Goal: Information Seeking & Learning: Find specific fact

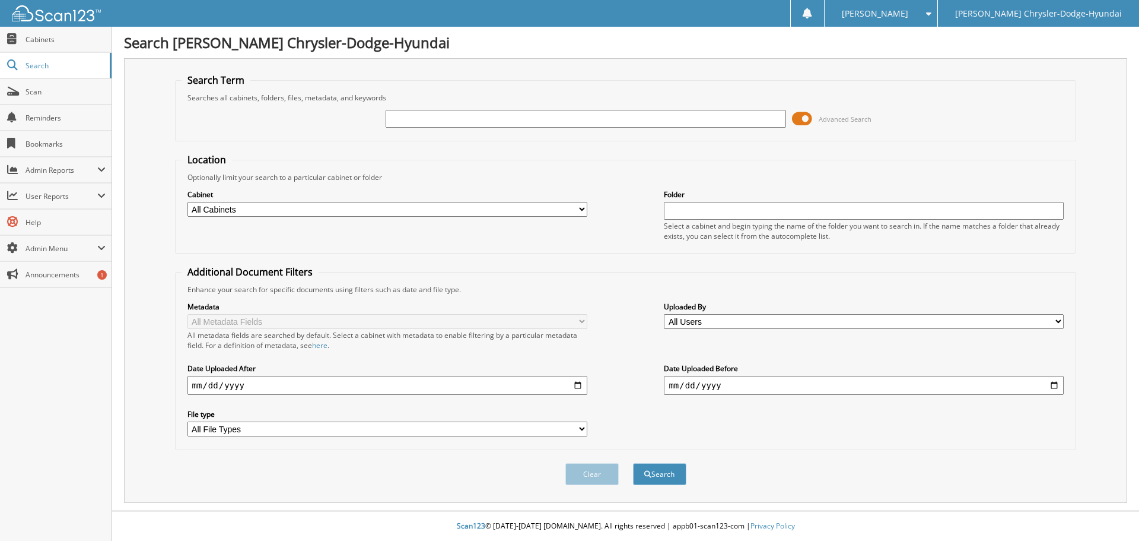
drag, startPoint x: 0, startPoint y: 0, endPoint x: 420, endPoint y: 112, distance: 434.2
click at [420, 111] on input "text" at bounding box center [586, 119] width 400 height 18
type input "[PERSON_NAME]"
click at [633, 463] on button "Search" at bounding box center [659, 474] width 53 height 22
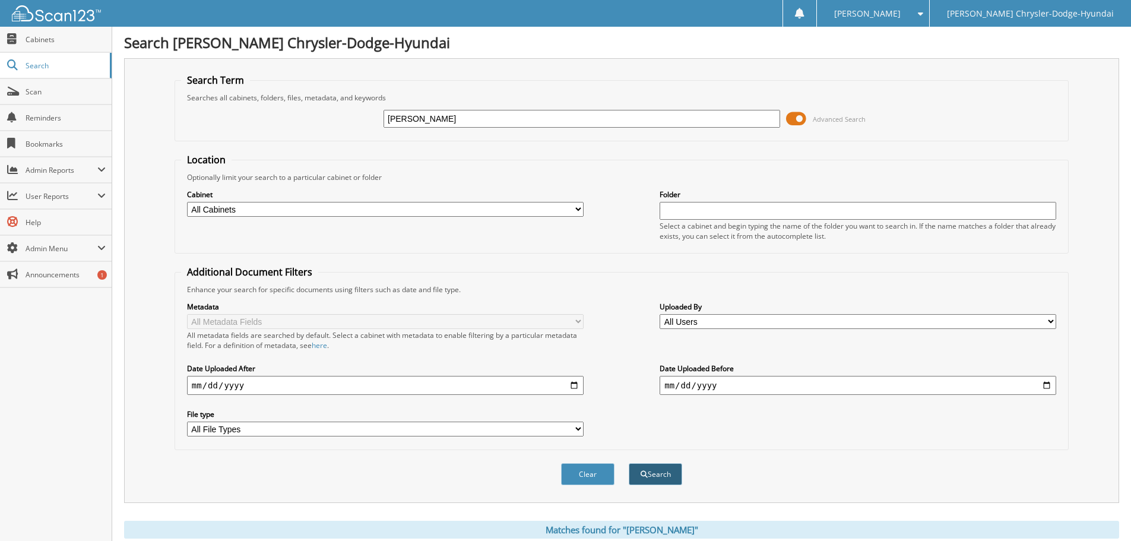
click at [651, 471] on button "Search" at bounding box center [654, 474] width 53 height 22
click at [793, 117] on span at bounding box center [796, 119] width 20 height 18
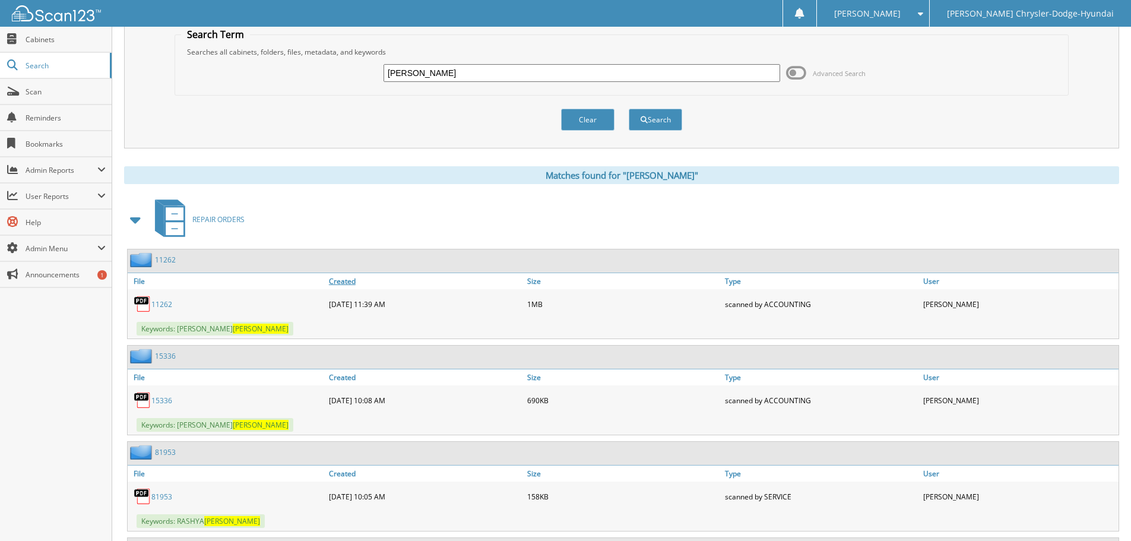
scroll to position [59, 0]
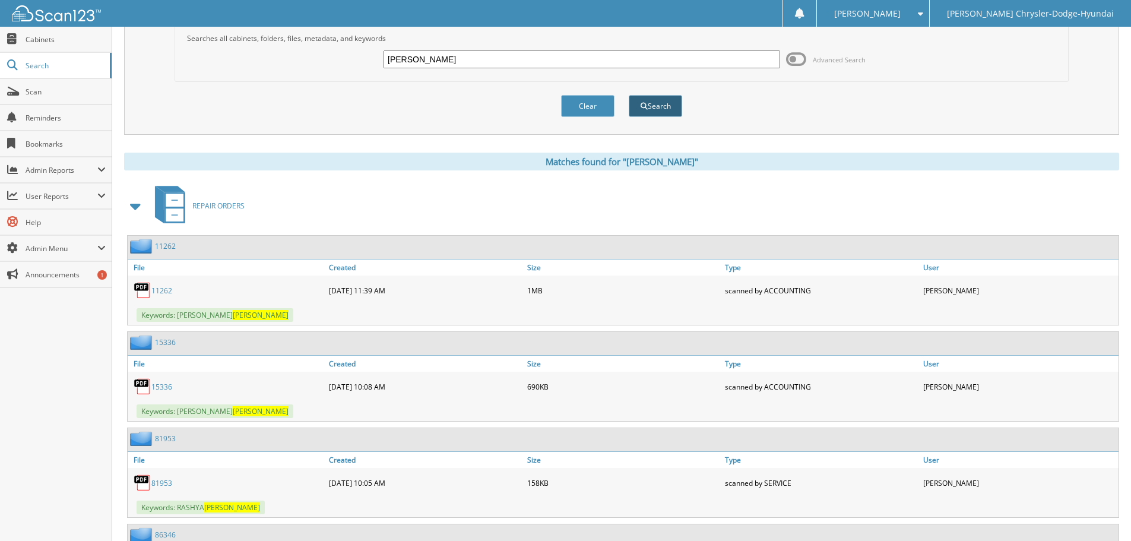
click at [653, 112] on button "Search" at bounding box center [654, 106] width 53 height 22
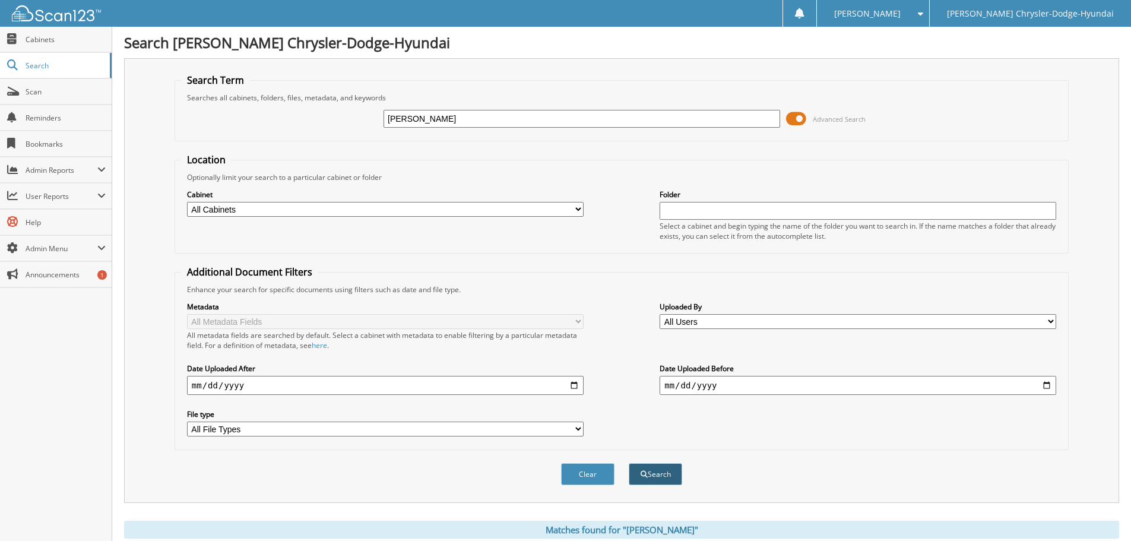
click at [652, 472] on button "Search" at bounding box center [654, 474] width 53 height 22
click at [449, 112] on input "MCGOWAN" at bounding box center [581, 119] width 396 height 18
type input "SU923686"
click at [628, 463] on button "Search" at bounding box center [654, 474] width 53 height 22
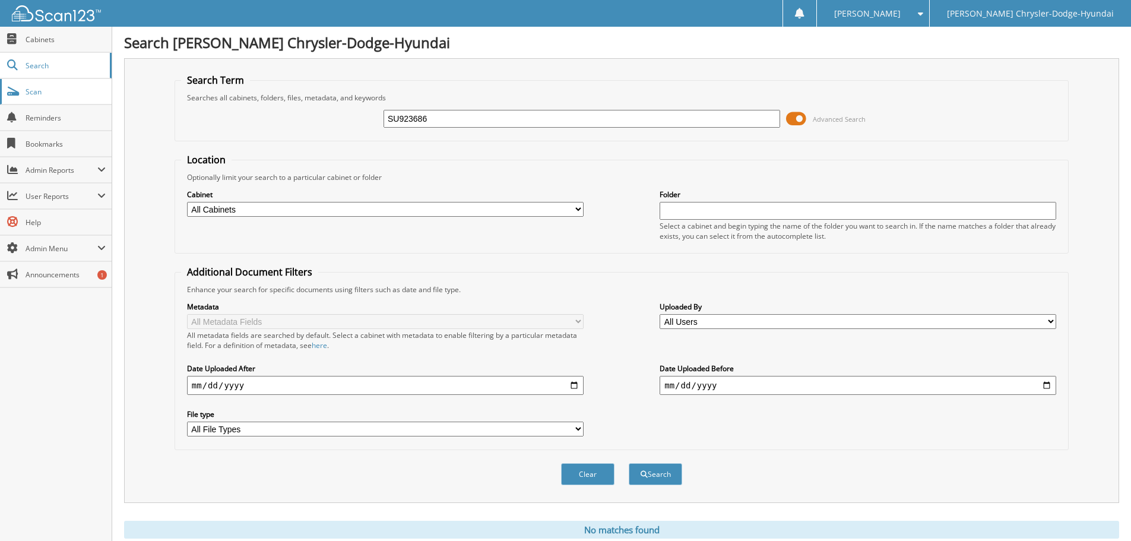
click at [65, 82] on link "Scan" at bounding box center [56, 92] width 112 height 26
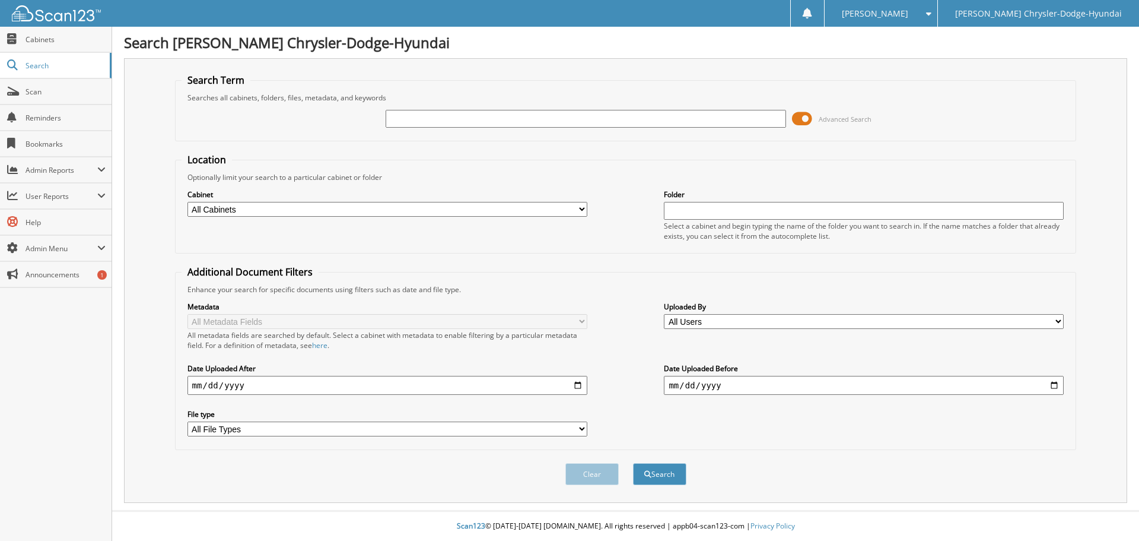
click at [801, 121] on span at bounding box center [802, 119] width 20 height 18
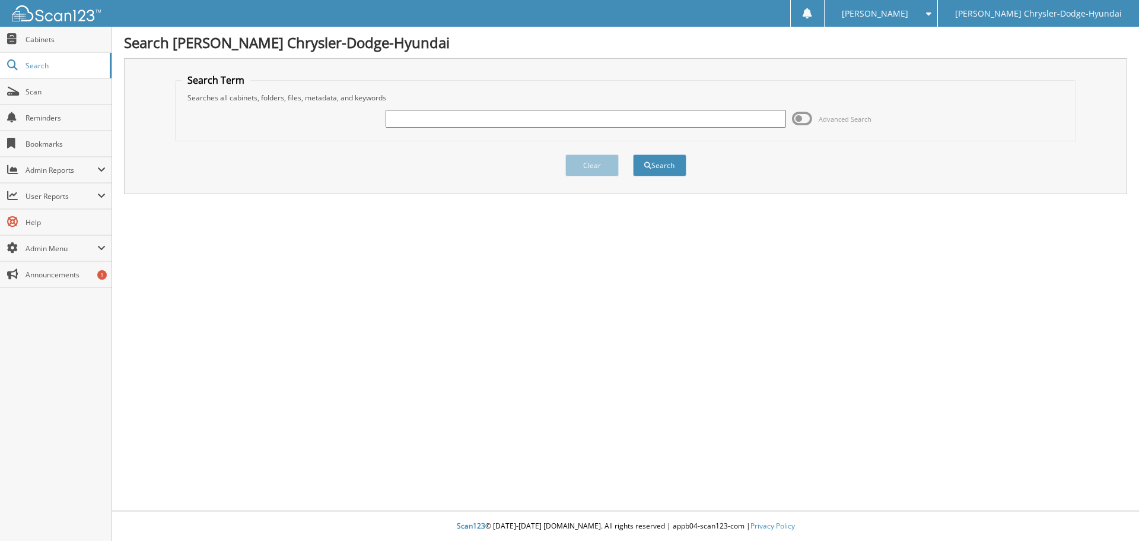
click at [554, 125] on input "text" at bounding box center [586, 119] width 400 height 18
type input "SU932686"
click at [633, 154] on button "Search" at bounding box center [659, 165] width 53 height 22
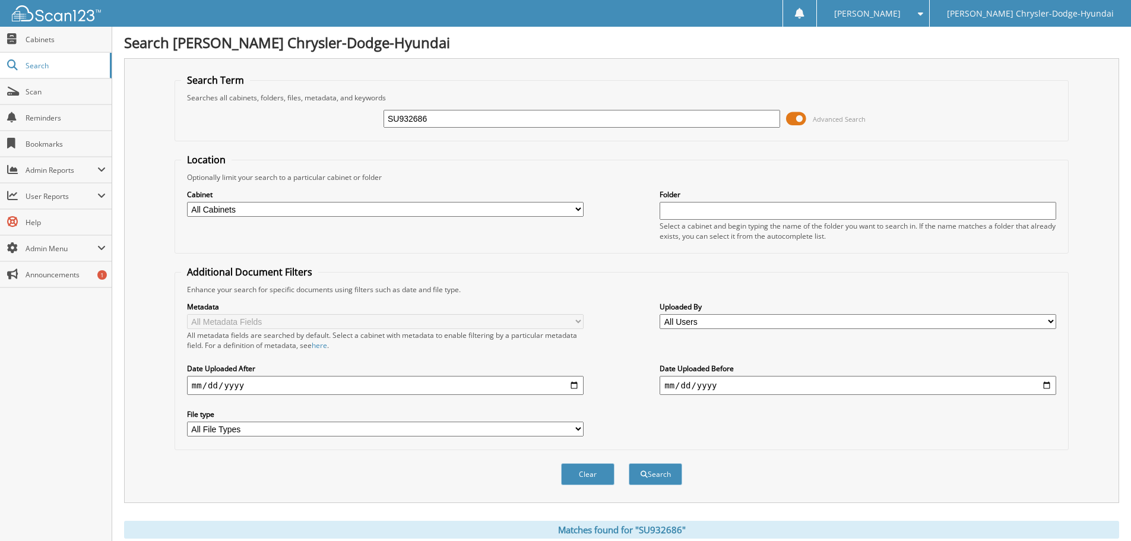
click at [347, 214] on select "All Cabinets ACCOUNTS PAYABLE ACCOUNTS RECEIVABLE CAR DEALS F&I CONTRACTS PAP P…" at bounding box center [385, 209] width 396 height 15
select select "35003"
click at [187, 202] on select "All Cabinets ACCOUNTS PAYABLE ACCOUNTS RECEIVABLE CAR DEALS F&I CONTRACTS PAP P…" at bounding box center [385, 209] width 396 height 15
click at [646, 473] on span "submit" at bounding box center [643, 474] width 7 height 7
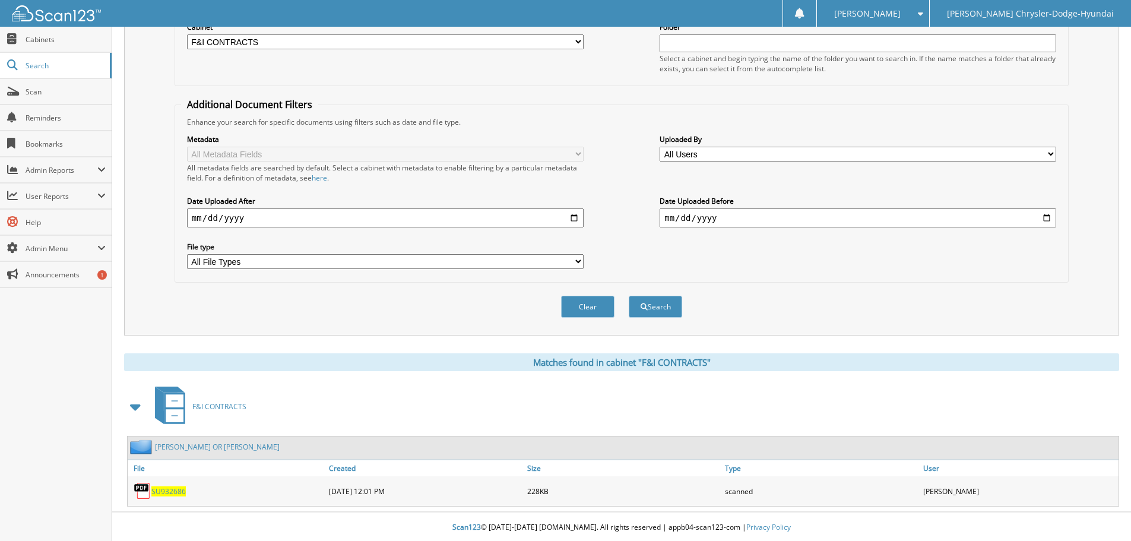
scroll to position [169, 0]
click at [173, 494] on span "SU932686" at bounding box center [168, 490] width 34 height 10
click at [62, 62] on span "Search" at bounding box center [65, 66] width 78 height 10
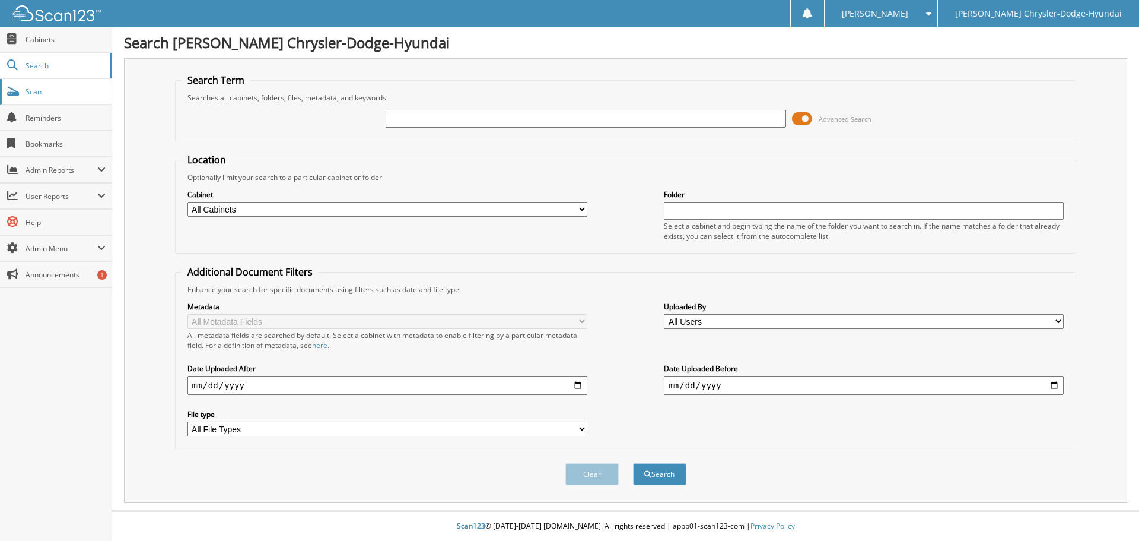
click at [45, 93] on span "Scan" at bounding box center [66, 92] width 80 height 10
